Goal: Navigation & Orientation: Find specific page/section

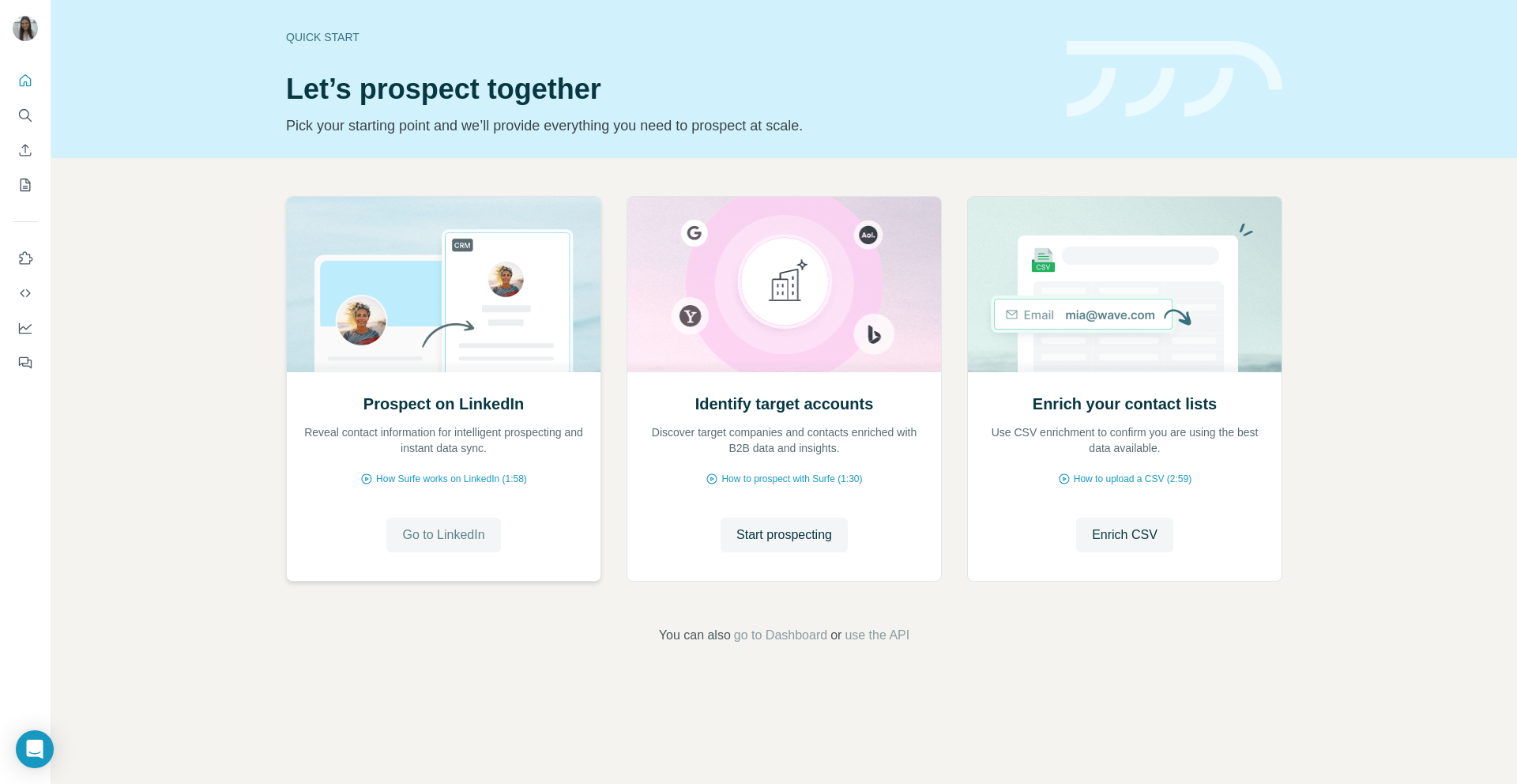
click at [425, 544] on span "Go to LinkedIn" at bounding box center [444, 535] width 82 height 19
click at [1098, 541] on span "Enrich CSV" at bounding box center [1125, 535] width 66 height 19
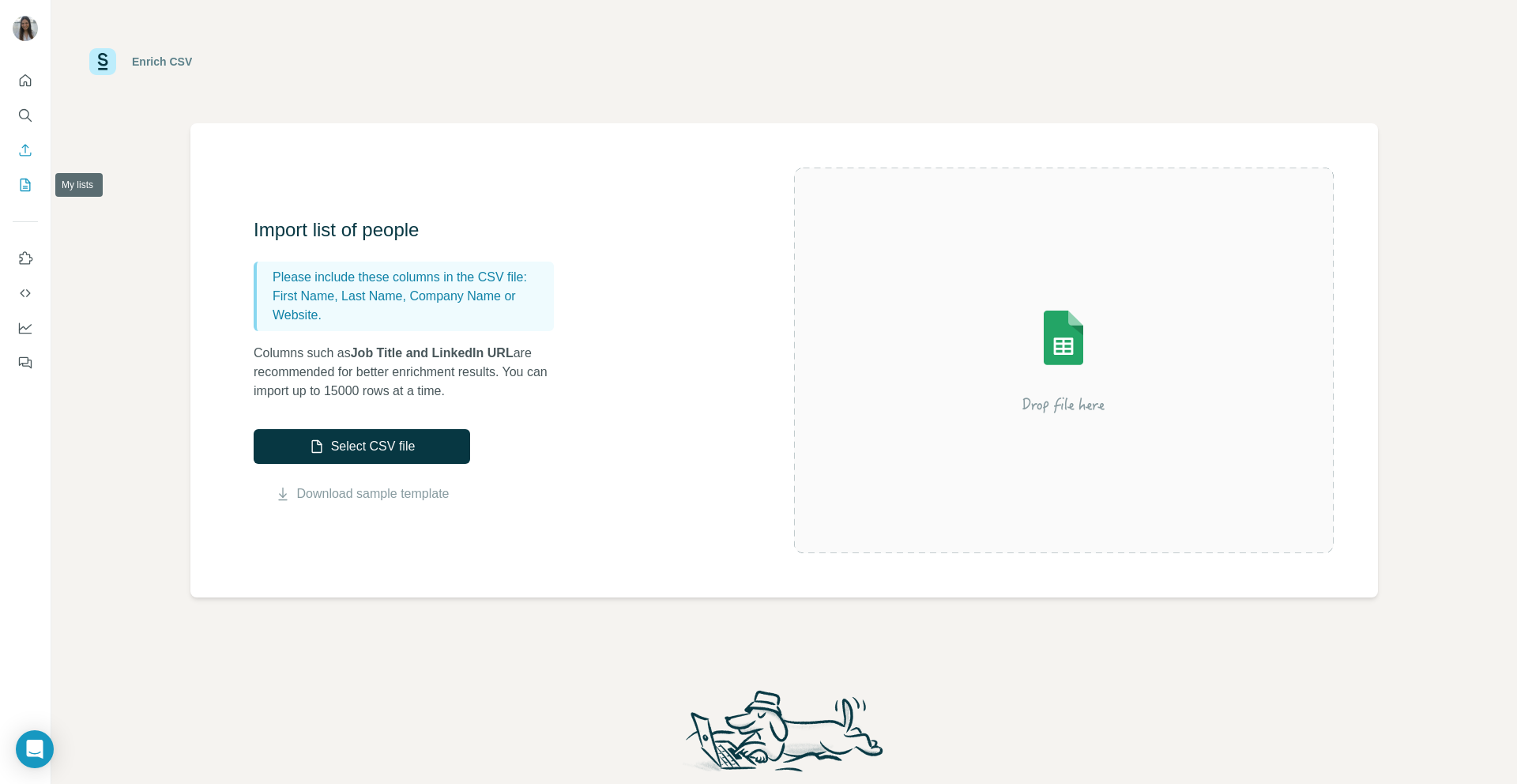
click at [17, 194] on button "My lists" at bounding box center [26, 184] width 26 height 28
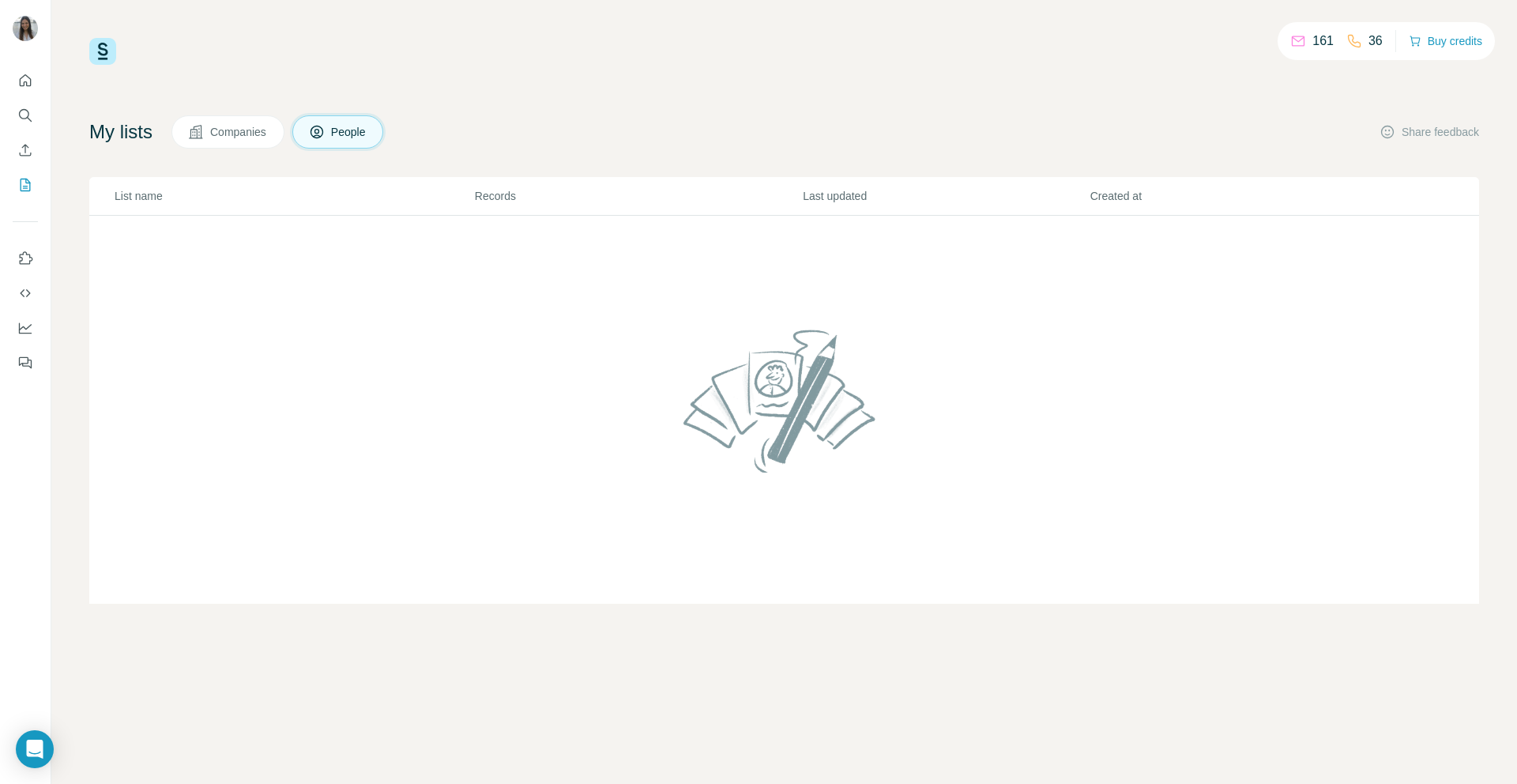
click at [101, 55] on img at bounding box center [102, 51] width 26 height 26
click at [1319, 42] on p "161" at bounding box center [1324, 40] width 22 height 19
click at [23, 83] on icon "Quick start" at bounding box center [26, 80] width 12 height 12
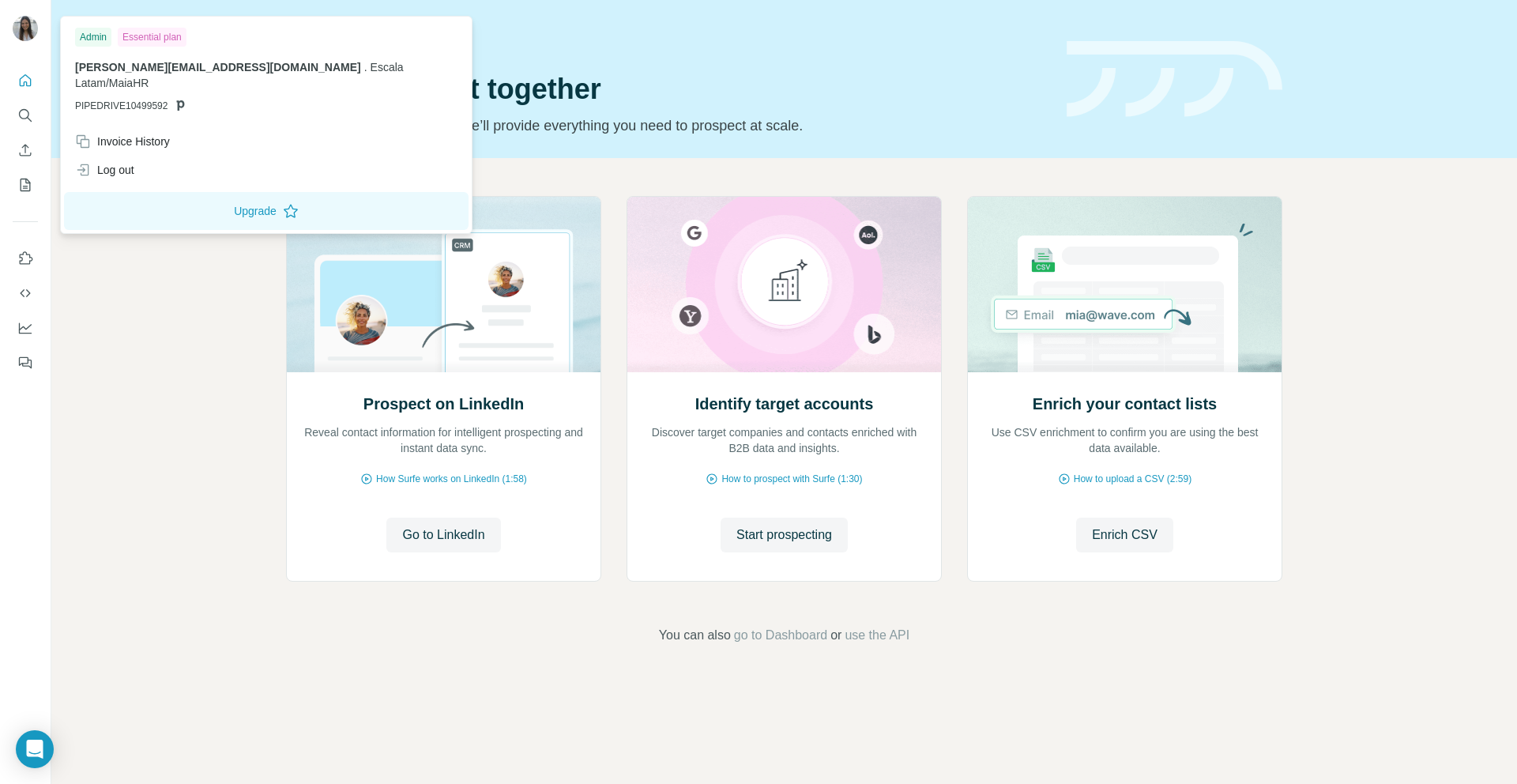
click at [20, 26] on img at bounding box center [26, 28] width 26 height 26
click at [81, 38] on div "Admin" at bounding box center [93, 36] width 36 height 19
click at [182, 99] on icon at bounding box center [180, 105] width 13 height 13
